Goal: Navigation & Orientation: Find specific page/section

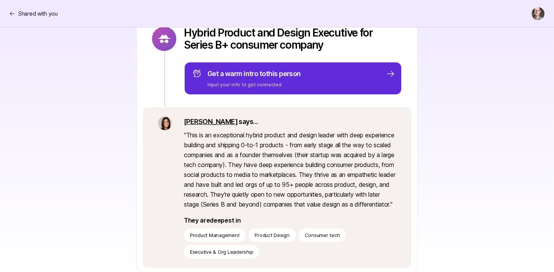
scroll to position [119, 0]
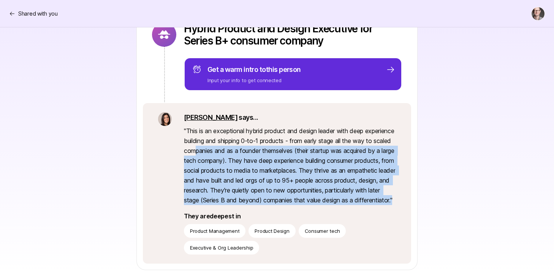
drag, startPoint x: 236, startPoint y: 146, endPoint x: 299, endPoint y: 206, distance: 86.1
click at [299, 205] on p "" This is an exceptional hybrid product and design leader with deep experience …" at bounding box center [290, 165] width 212 height 79
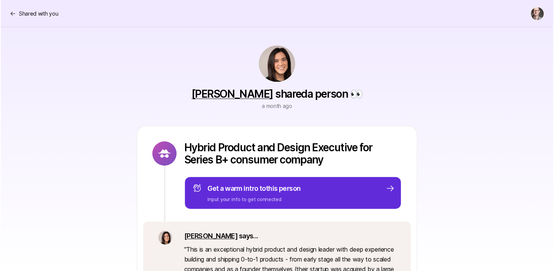
scroll to position [0, 0]
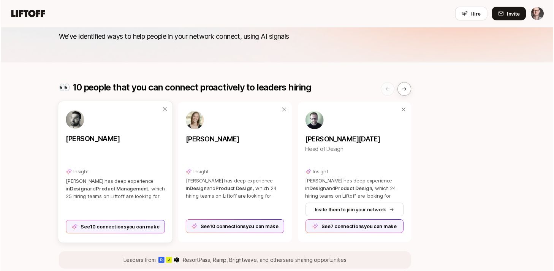
scroll to position [43, 0]
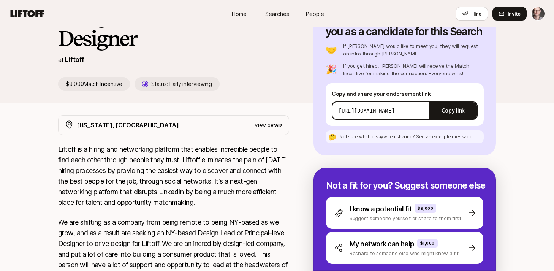
scroll to position [202, 0]
